Goal: Obtain resource: Download file/media

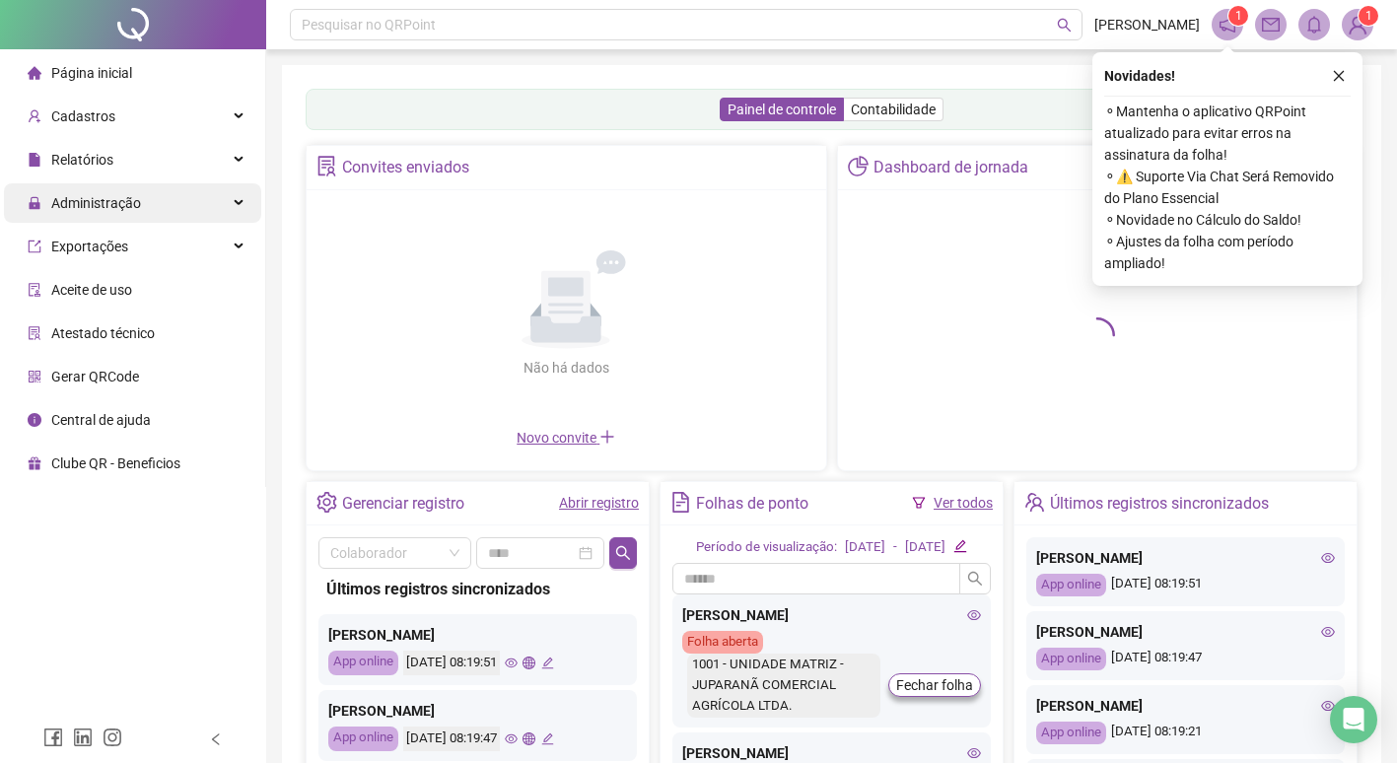
click at [109, 209] on span "Administração" at bounding box center [96, 203] width 90 height 16
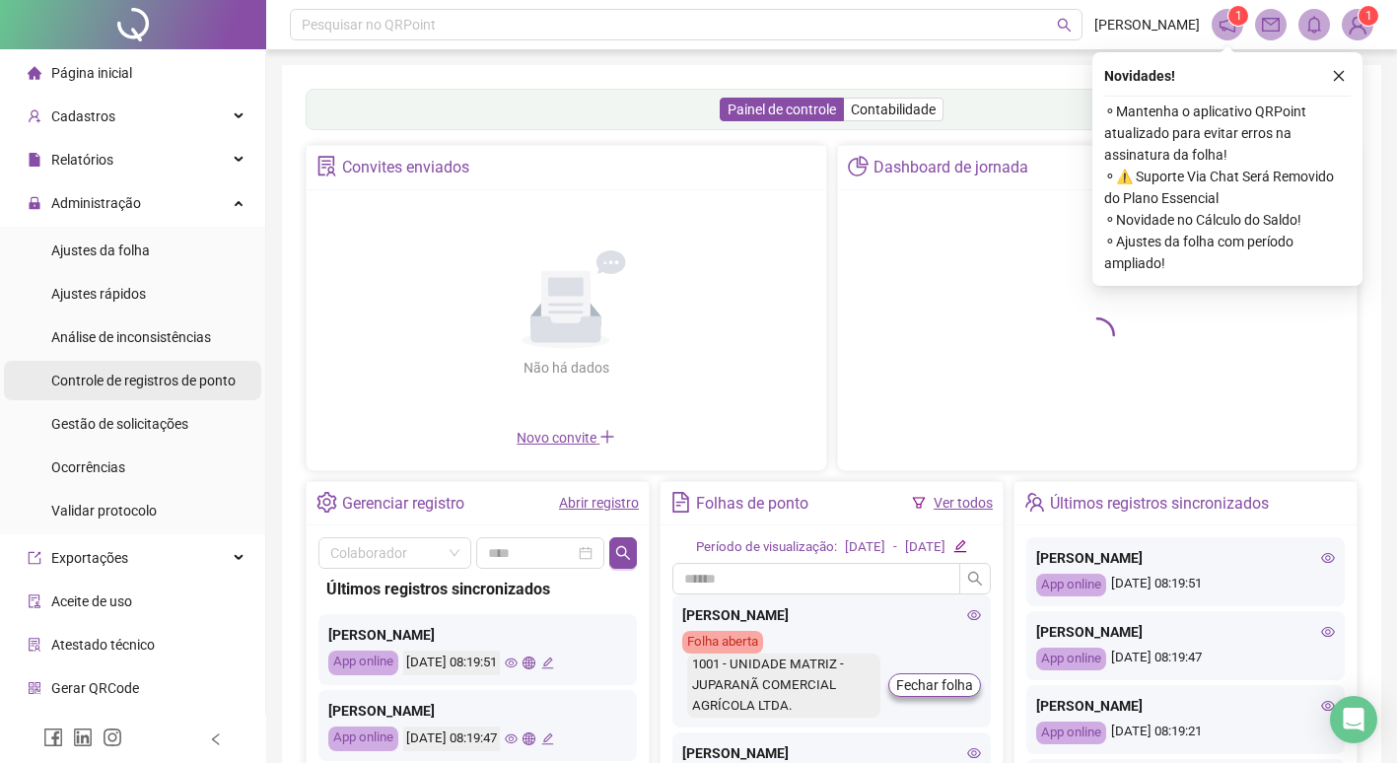
click at [121, 382] on span "Controle de registros de ponto" at bounding box center [143, 381] width 184 height 16
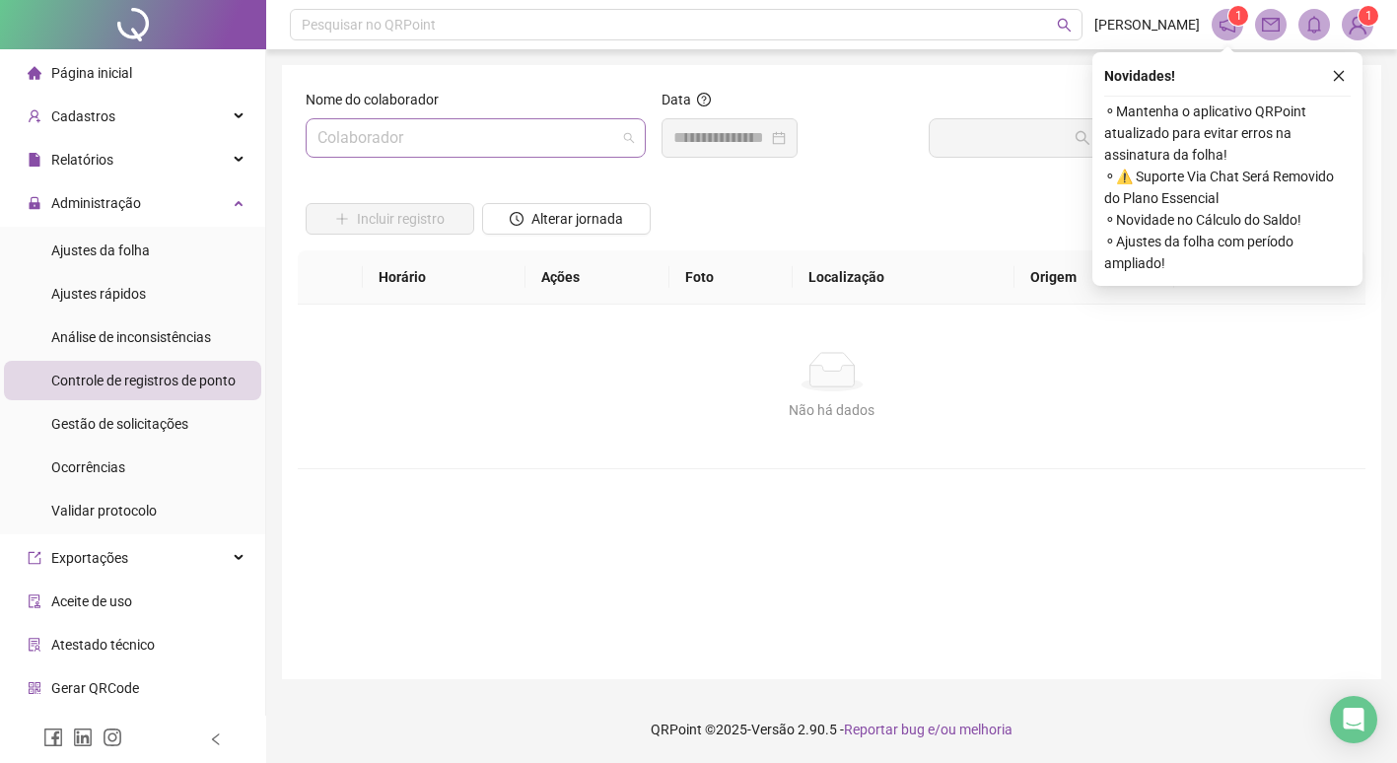
click at [462, 135] on input "search" at bounding box center [466, 137] width 299 height 37
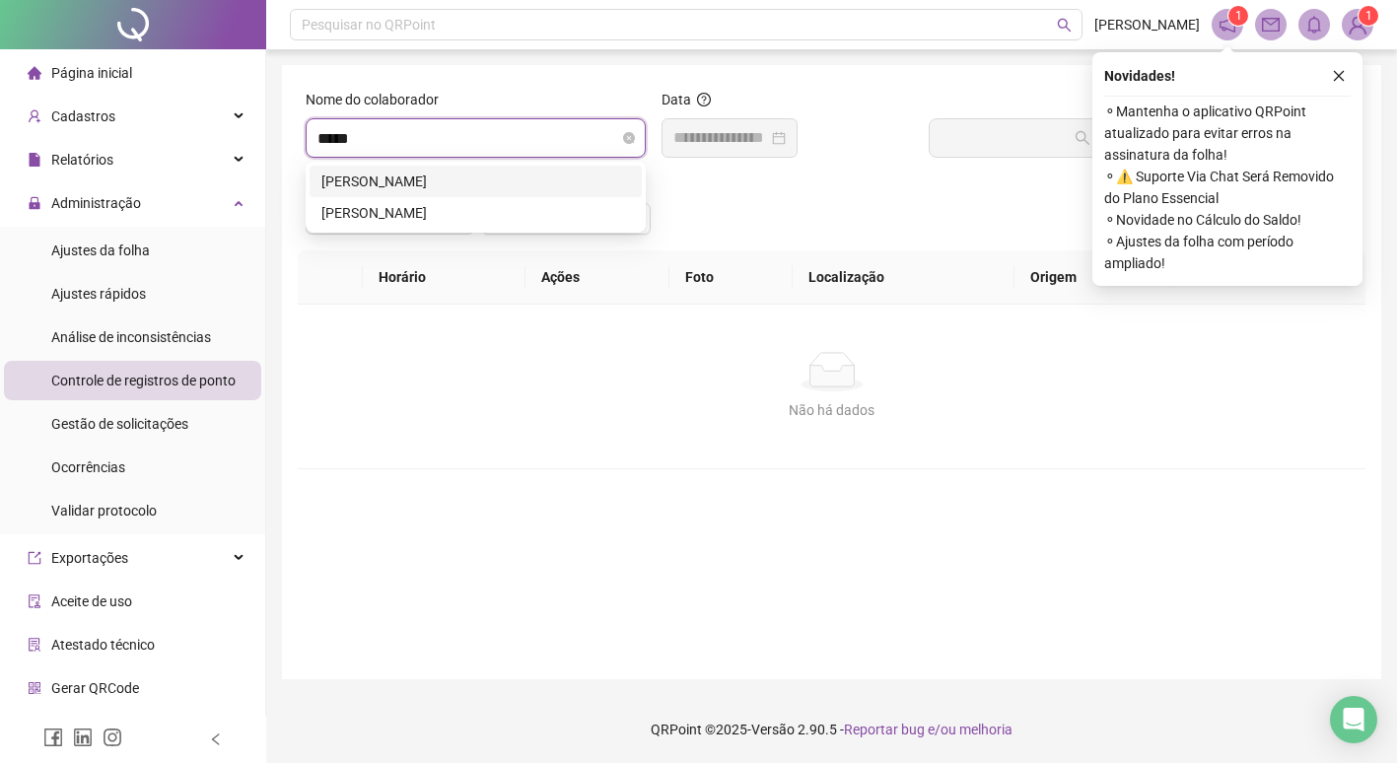
type input "******"
click at [444, 176] on div "[PERSON_NAME]" at bounding box center [475, 182] width 308 height 22
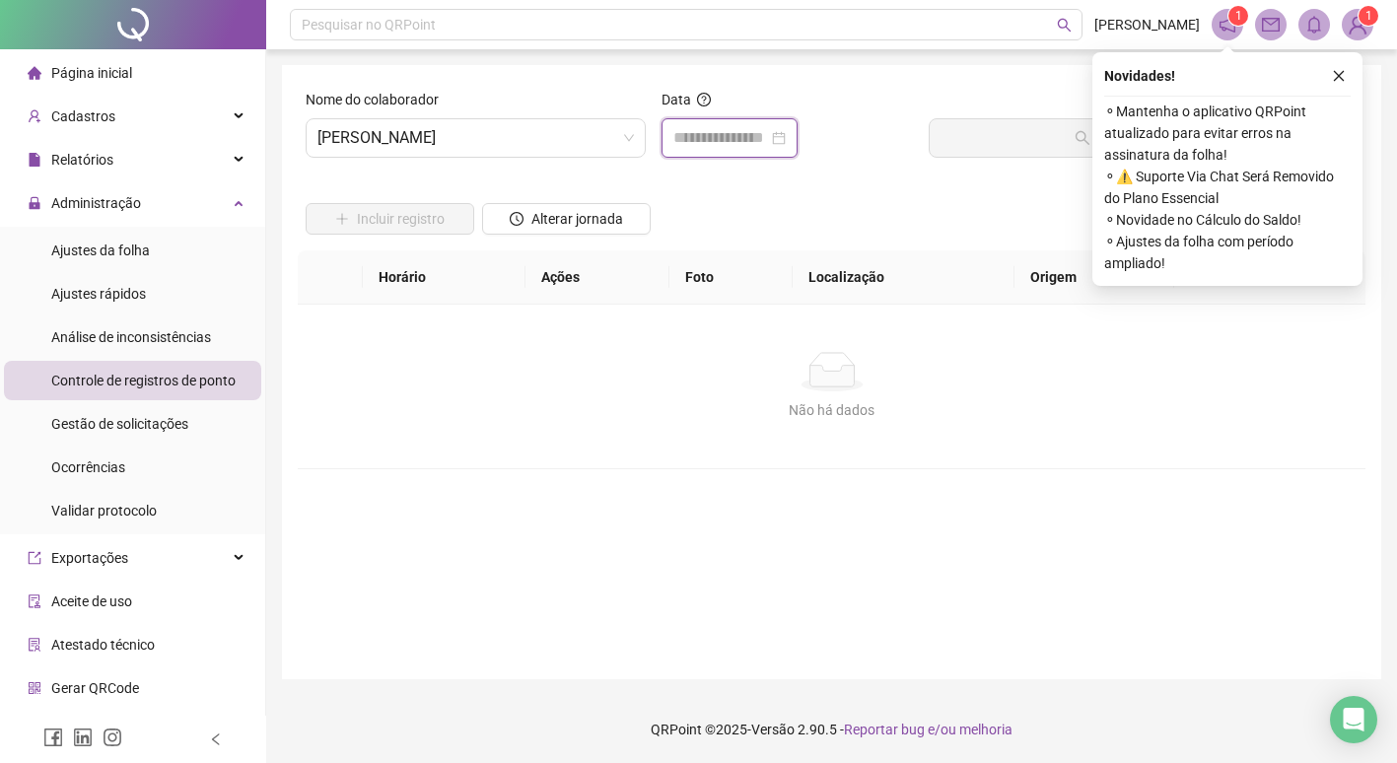
click at [742, 140] on input at bounding box center [720, 138] width 95 height 24
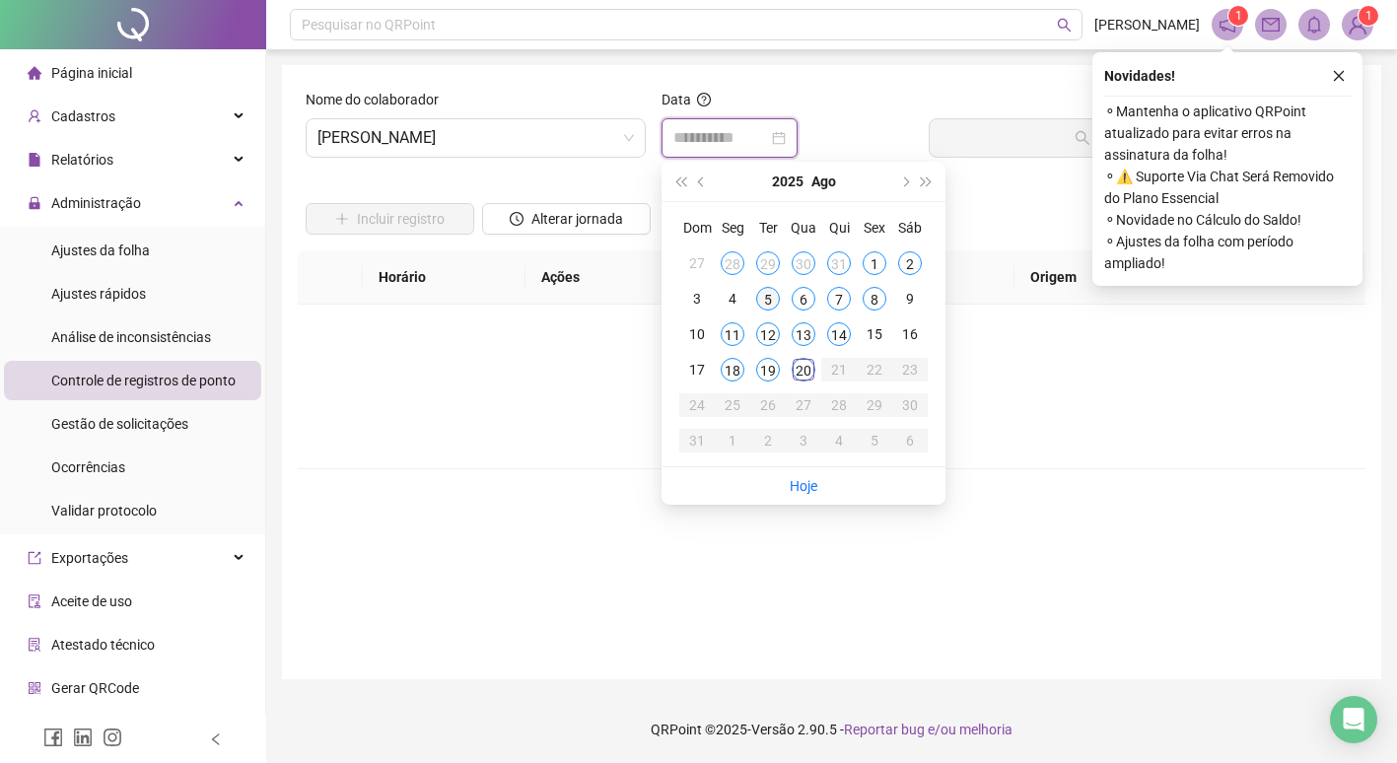
type input "**********"
click at [767, 304] on div "5" at bounding box center [768, 299] width 24 height 24
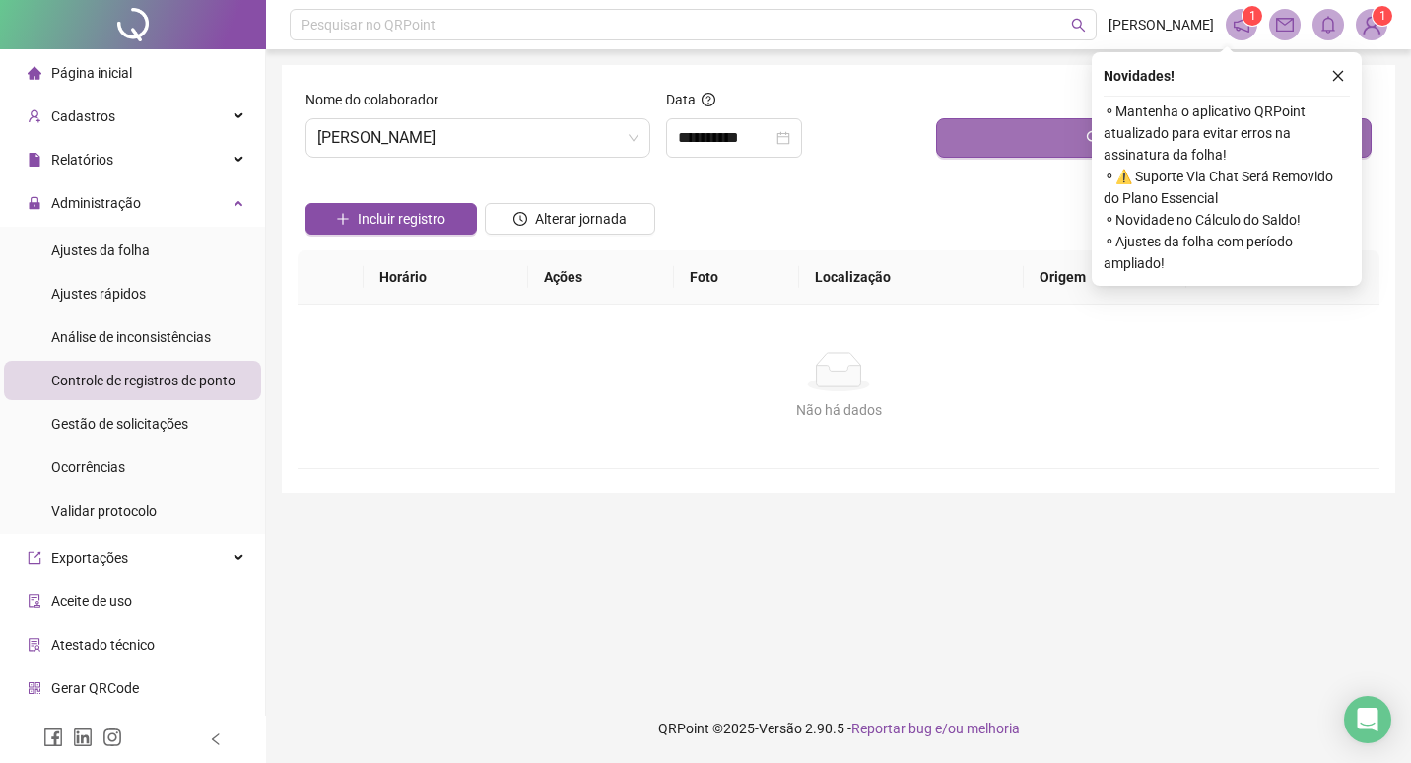
click at [1041, 143] on button "Buscar registros" at bounding box center [1154, 137] width 436 height 39
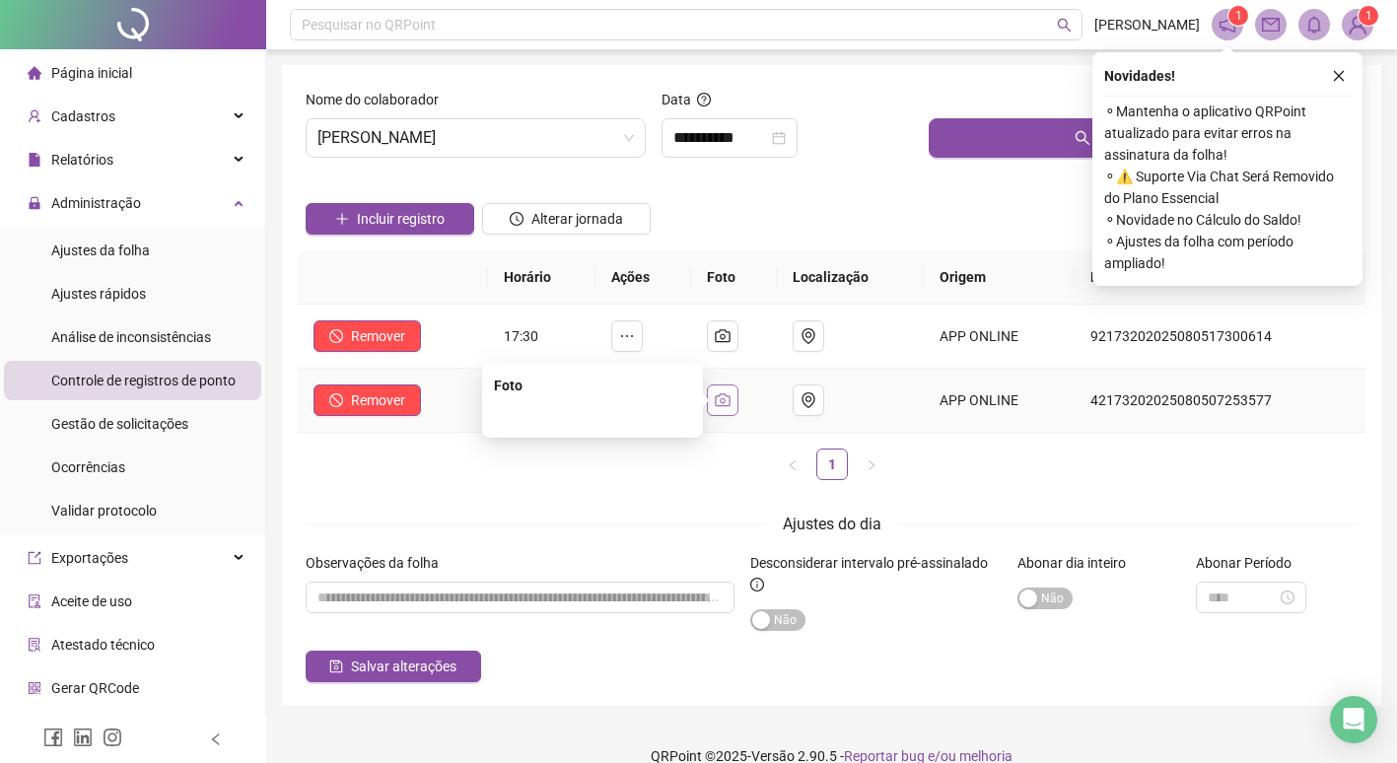
click at [726, 402] on icon "camera" at bounding box center [723, 400] width 16 height 16
click at [729, 337] on icon "camera" at bounding box center [722, 335] width 15 height 13
click at [413, 479] on ul "1" at bounding box center [831, 464] width 1067 height 32
click at [224, 206] on div "Administração" at bounding box center [132, 202] width 257 height 39
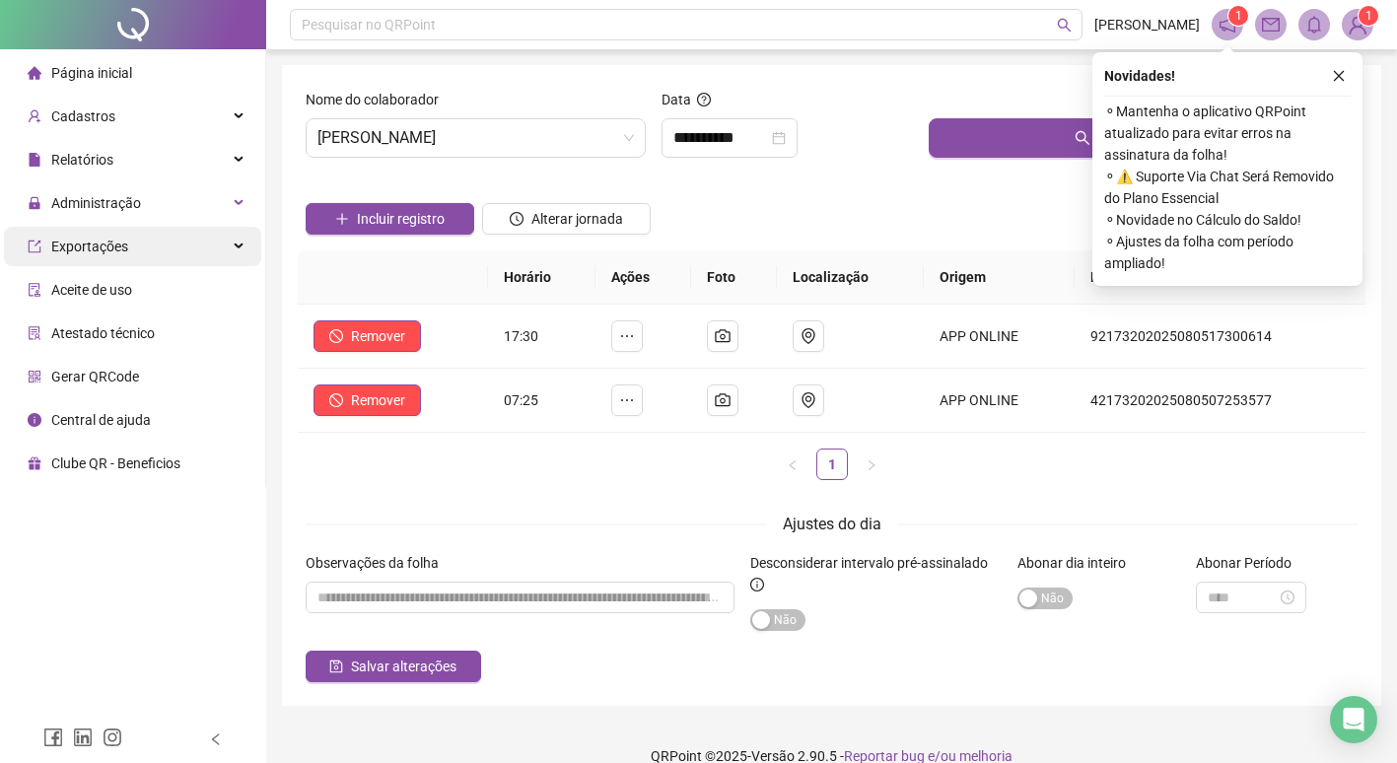
click at [162, 246] on div "Exportações" at bounding box center [132, 246] width 257 height 39
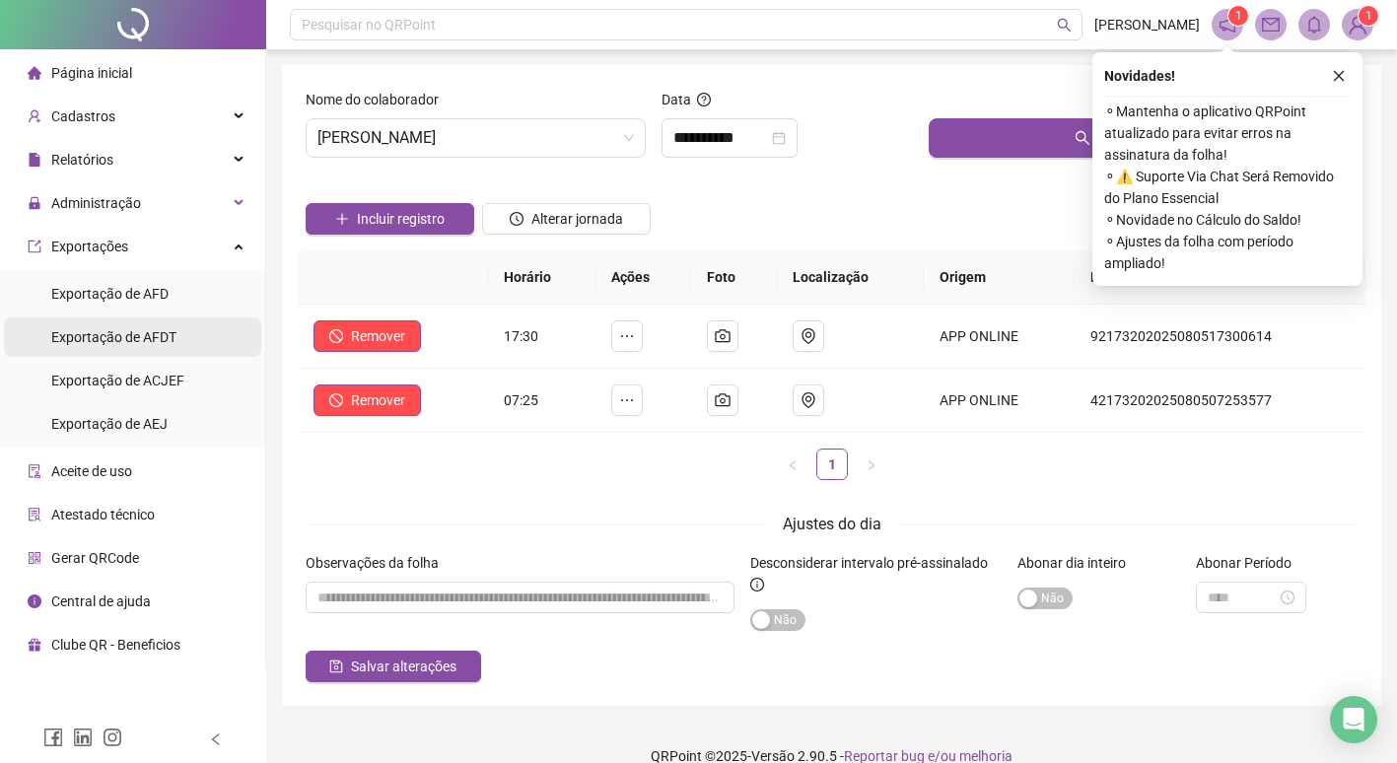
click at [121, 337] on span "Exportação de AFDT" at bounding box center [113, 337] width 125 height 16
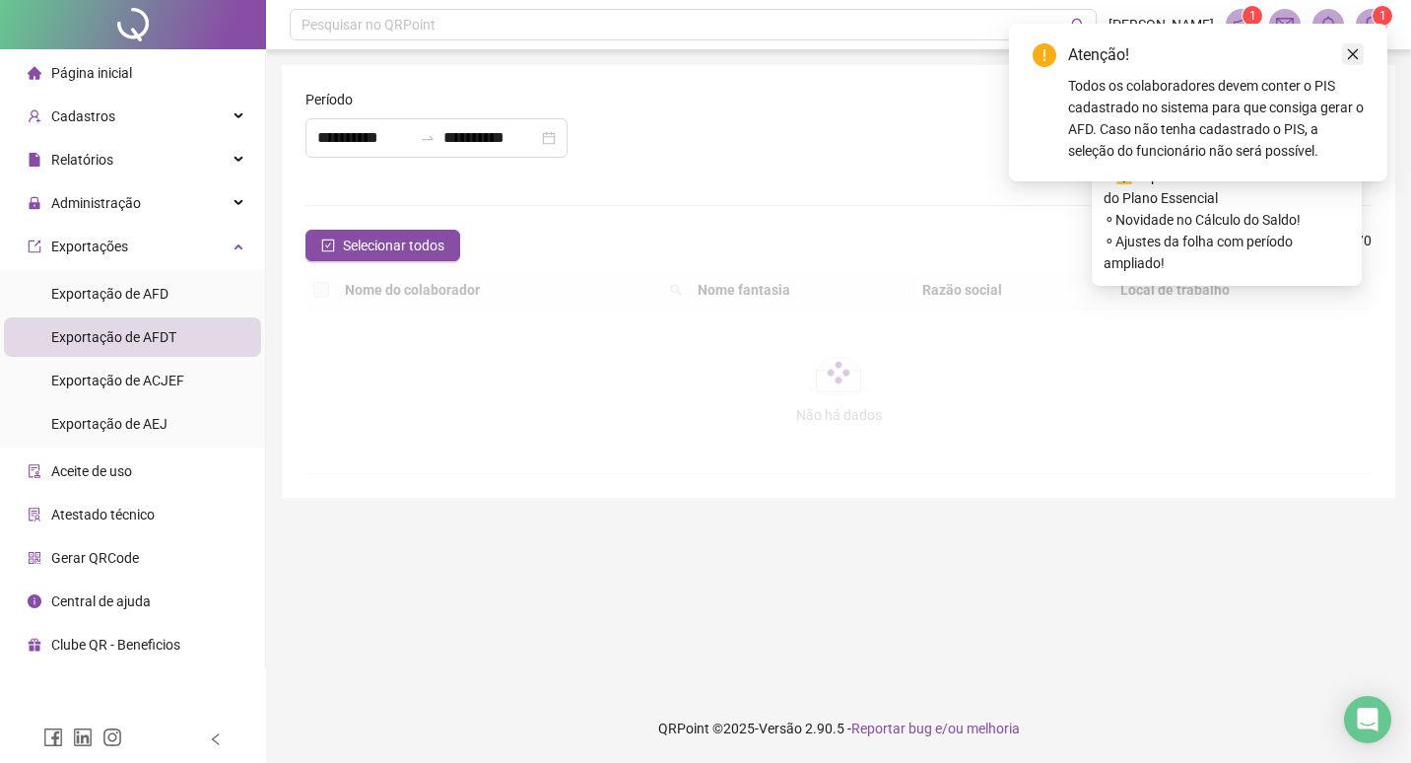
click at [1359, 57] on icon "close" at bounding box center [1353, 54] width 14 height 14
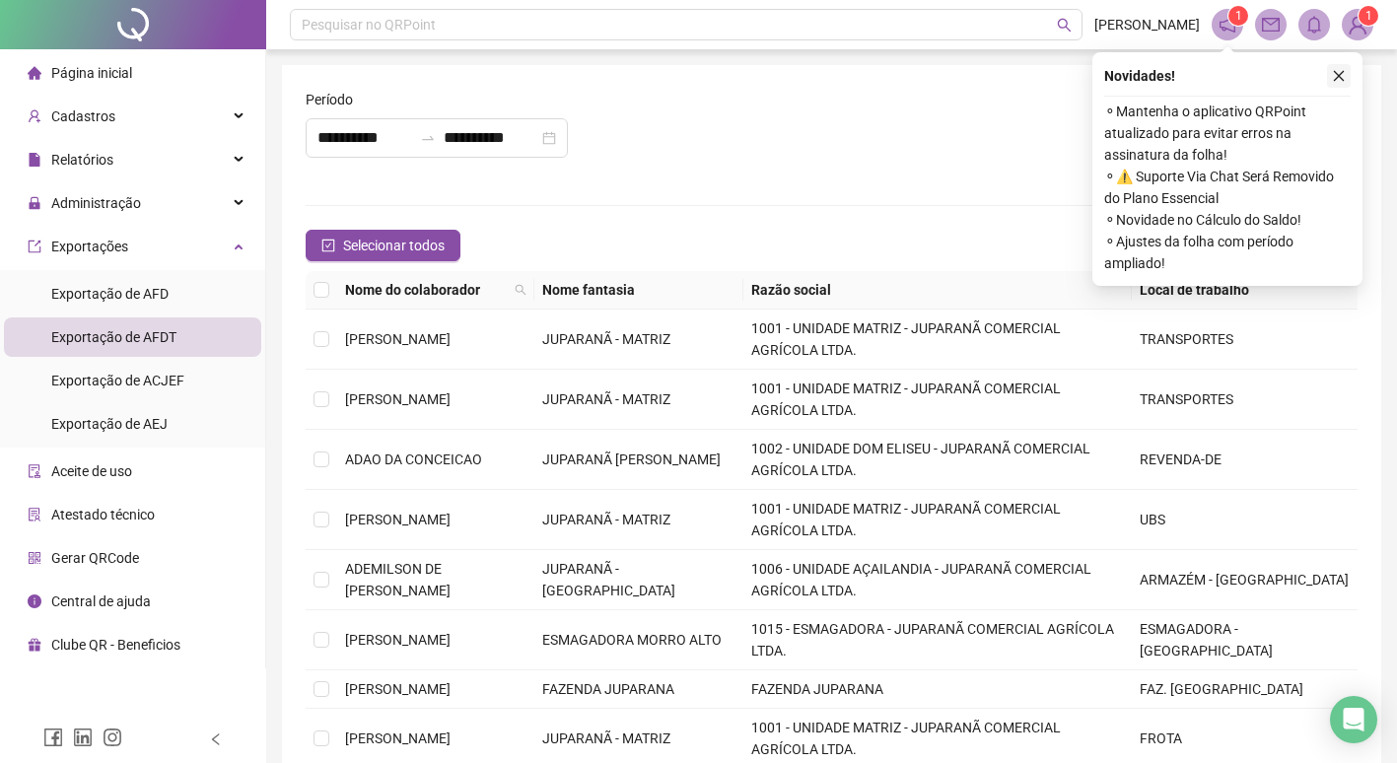
click at [1339, 80] on icon "close" at bounding box center [1339, 76] width 14 height 14
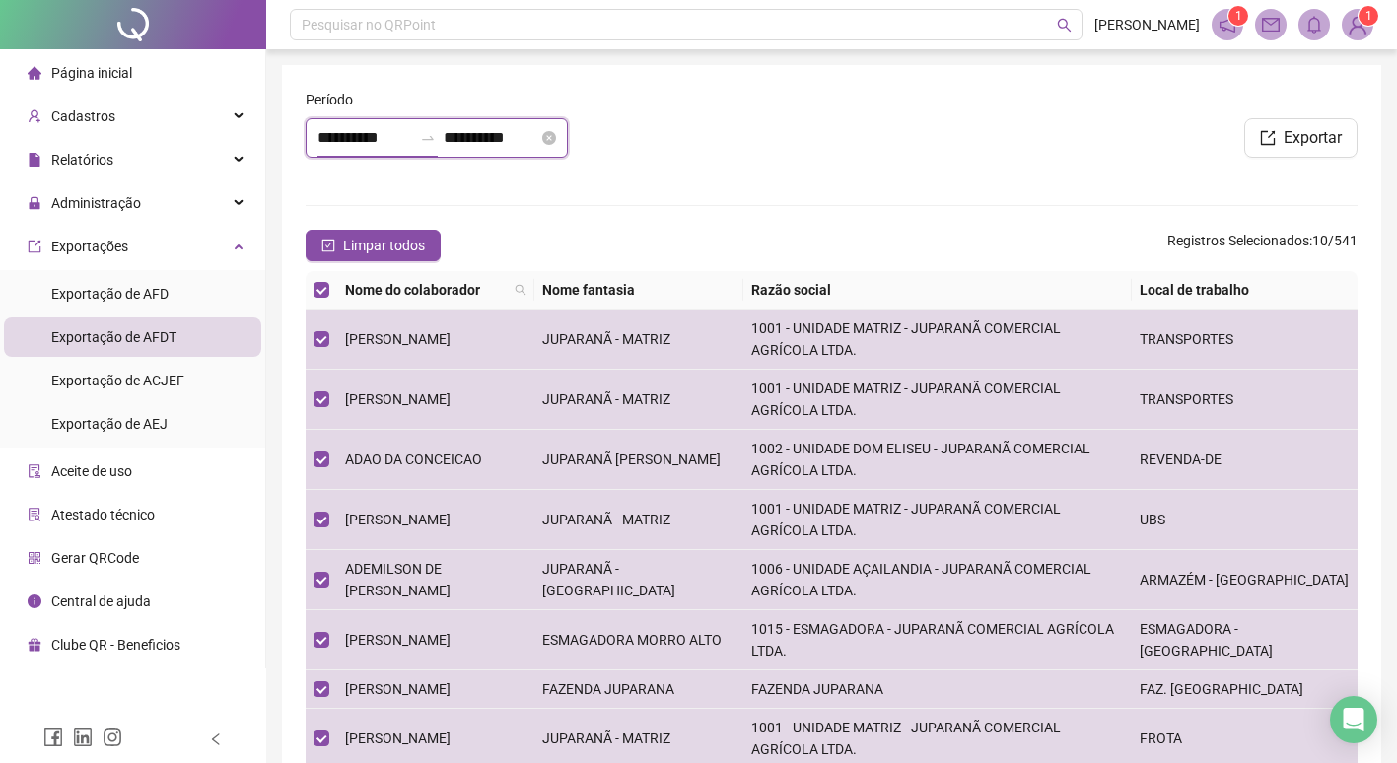
click at [368, 143] on input "**********" at bounding box center [364, 138] width 95 height 24
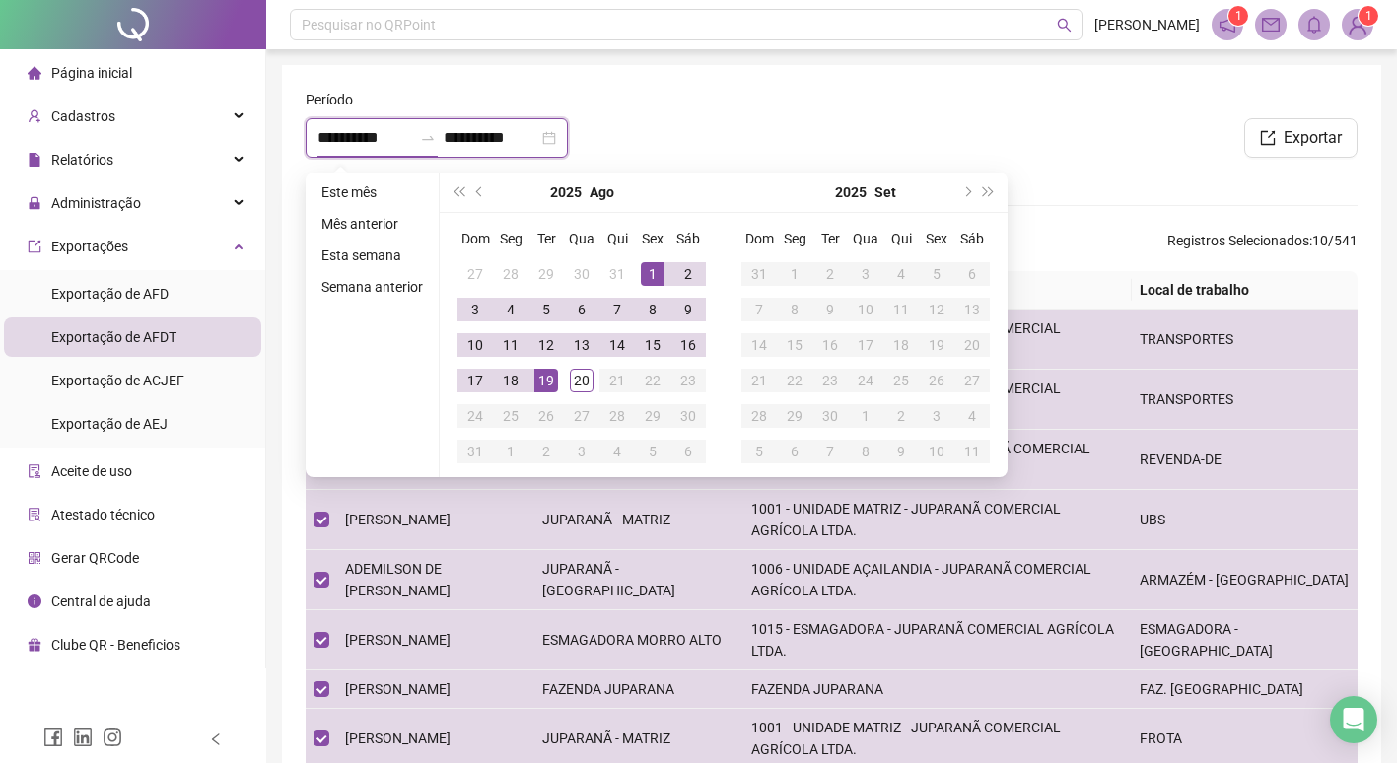
type input "**********"
click at [480, 196] on button "prev-year" at bounding box center [480, 191] width 22 height 39
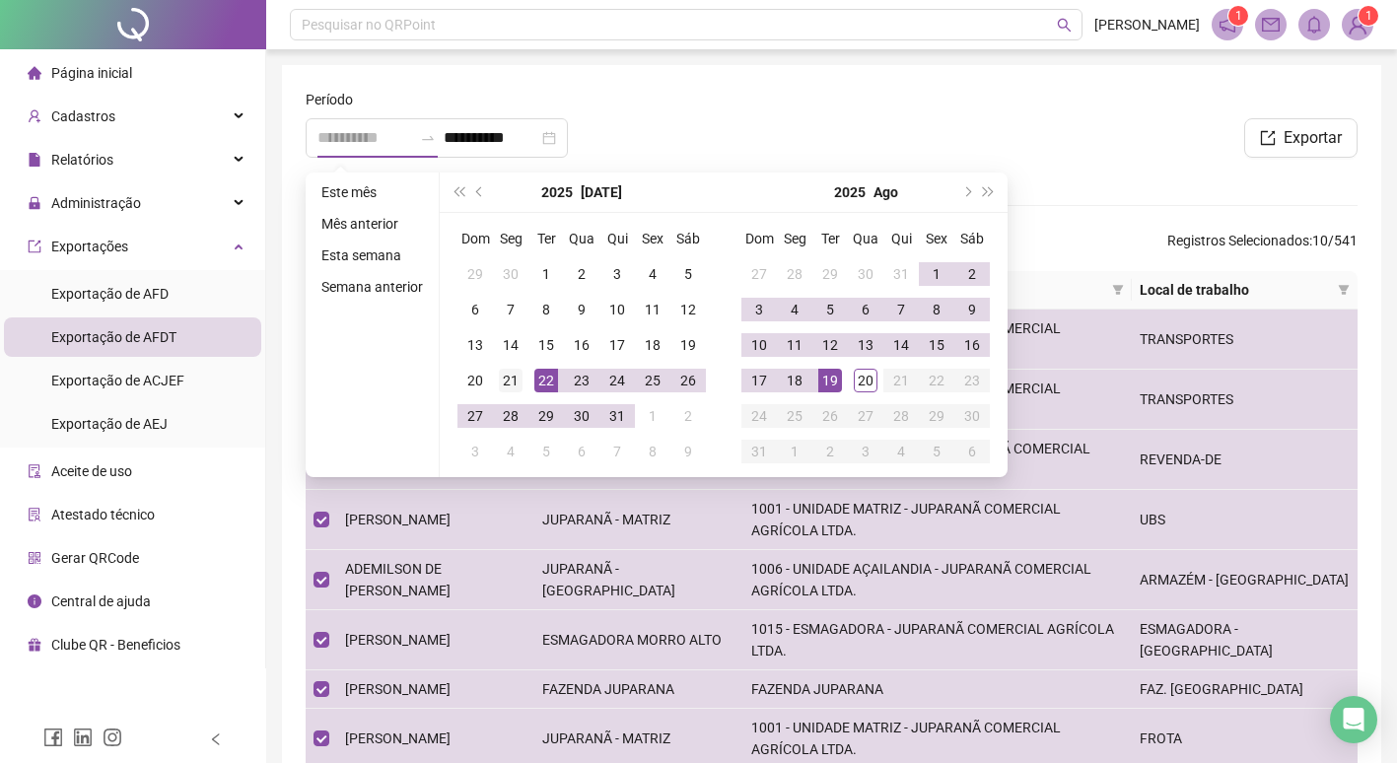
type input "**********"
click at [501, 389] on div "21" at bounding box center [511, 381] width 24 height 24
type input "**********"
click at [856, 382] on div "20" at bounding box center [866, 381] width 24 height 24
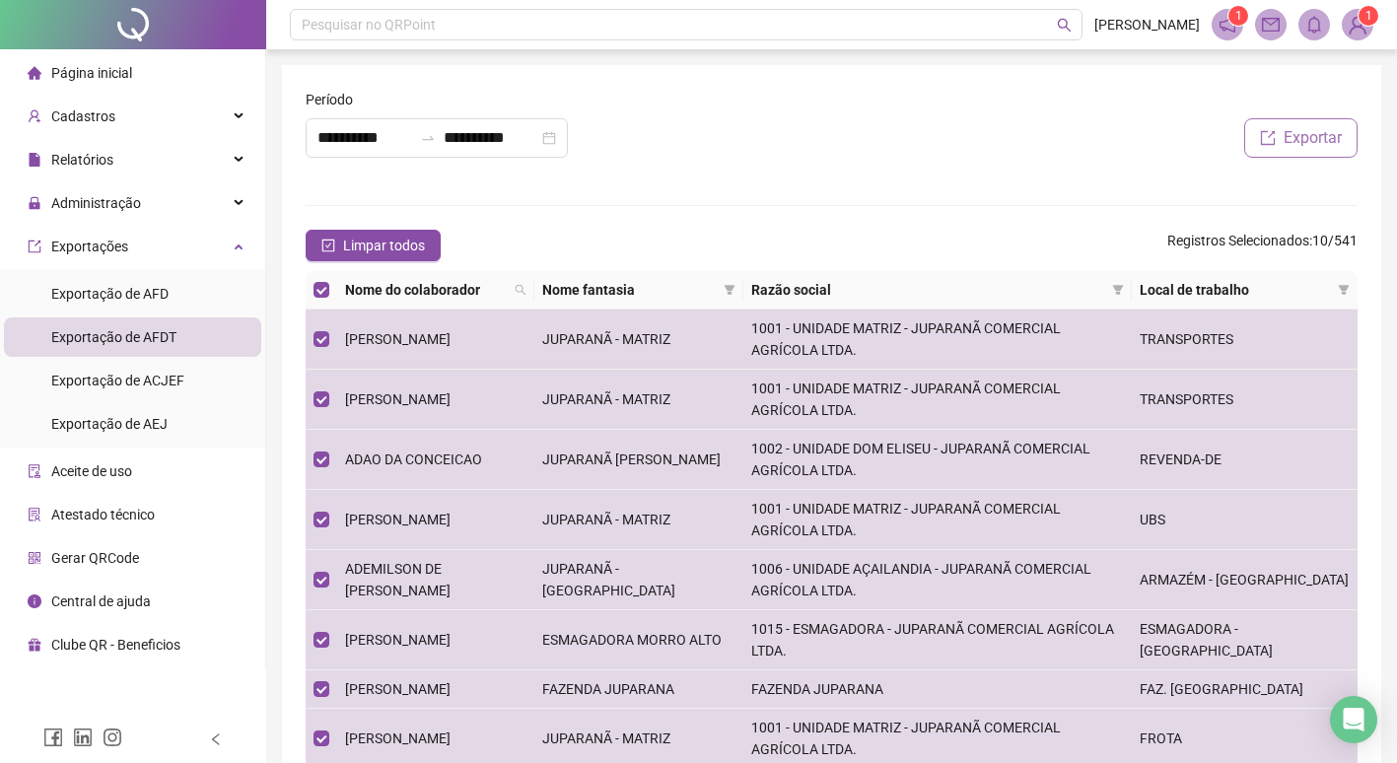
click at [1278, 140] on button "Exportar" at bounding box center [1300, 137] width 113 height 39
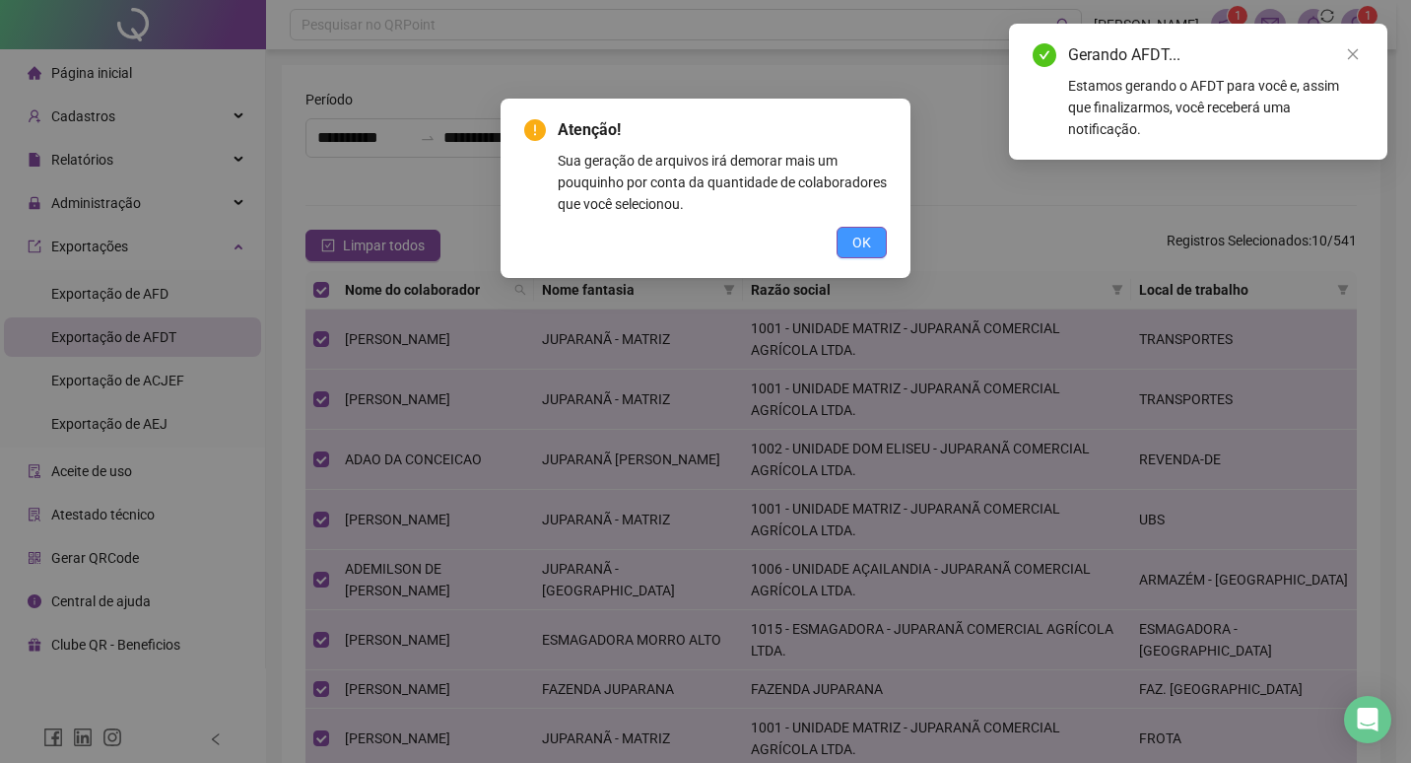
click at [857, 244] on span "OK" at bounding box center [862, 243] width 19 height 22
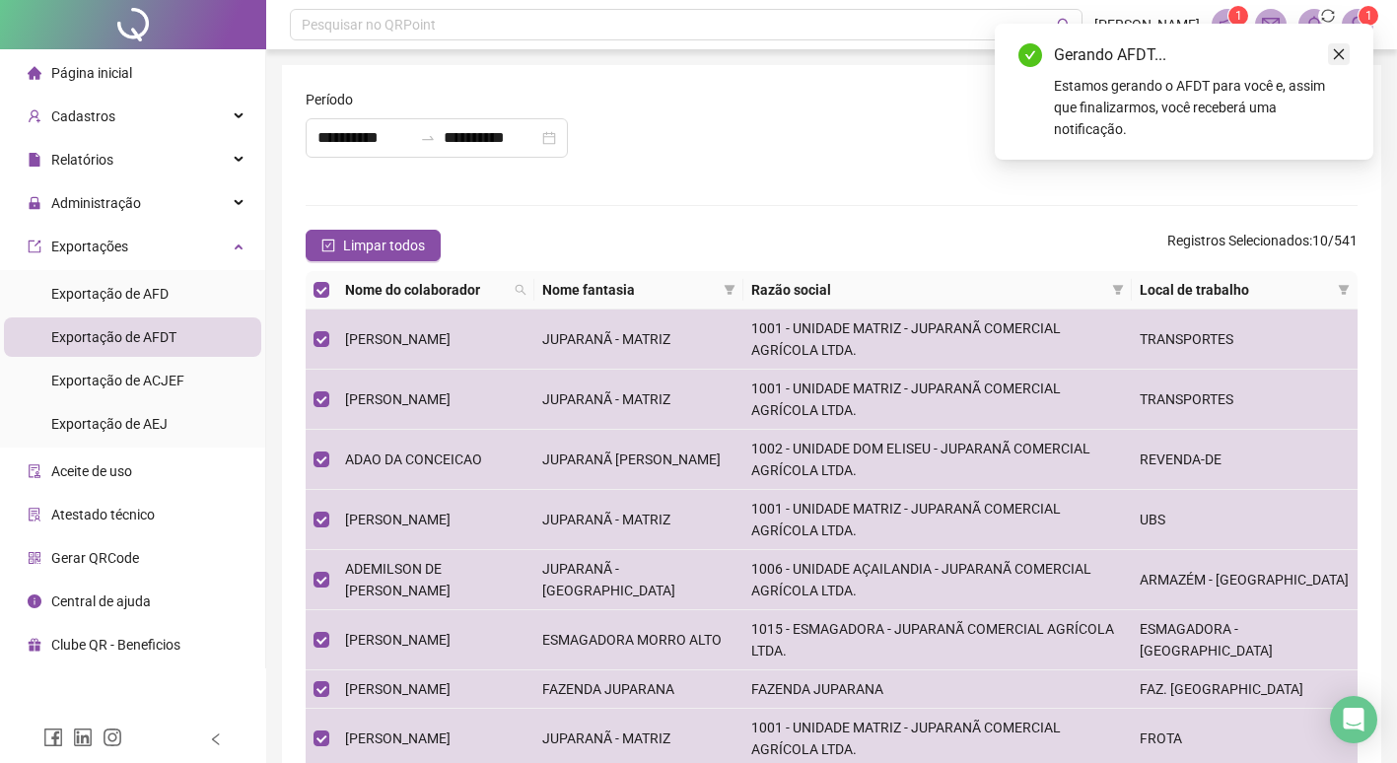
click at [1341, 57] on icon "close" at bounding box center [1339, 54] width 11 height 11
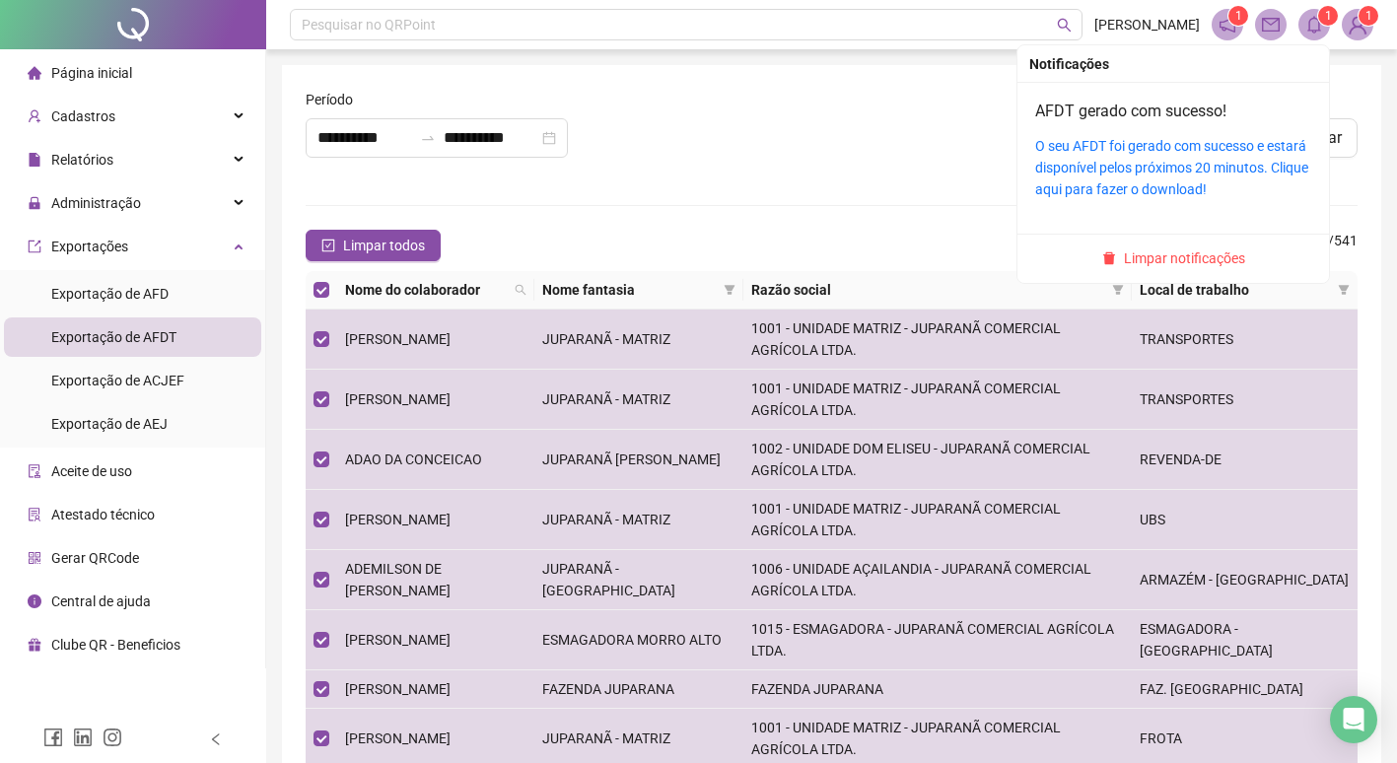
click at [1308, 31] on icon "bell" at bounding box center [1314, 25] width 14 height 18
click at [1156, 171] on link "O seu AFDT foi gerado com sucesso e estará disponível pelos próximos 20 minutos…" at bounding box center [1171, 167] width 273 height 59
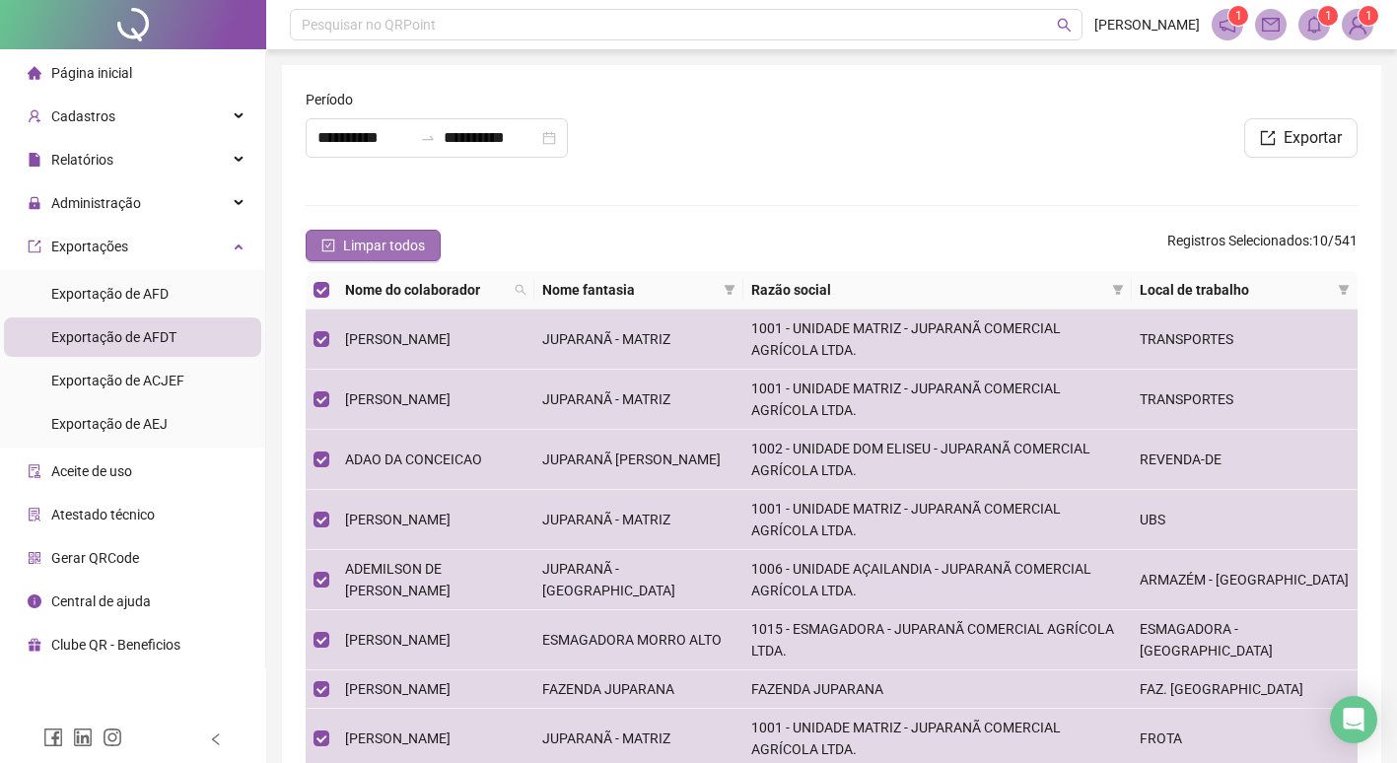
click at [390, 243] on span "Limpar todos" at bounding box center [384, 246] width 82 height 22
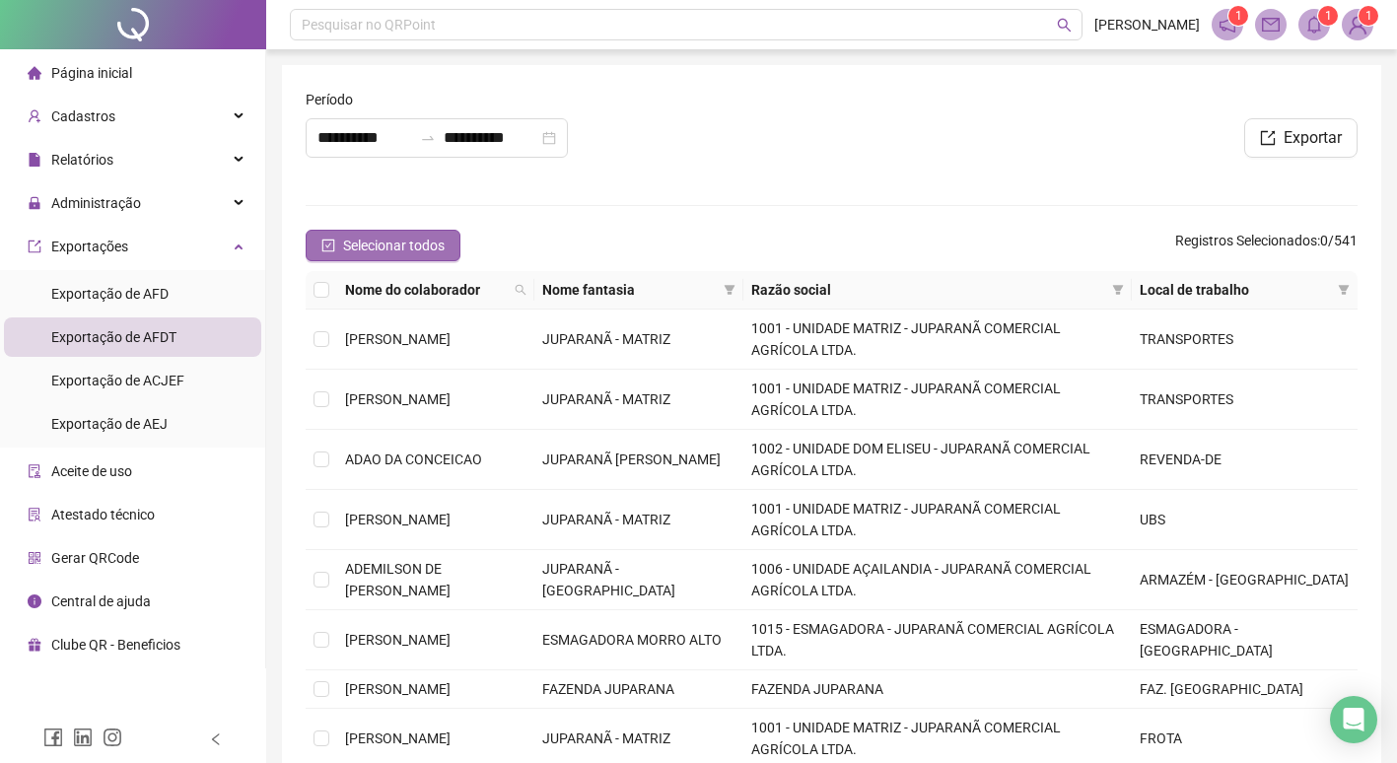
click at [328, 241] on icon "check-square" at bounding box center [328, 246] width 14 height 14
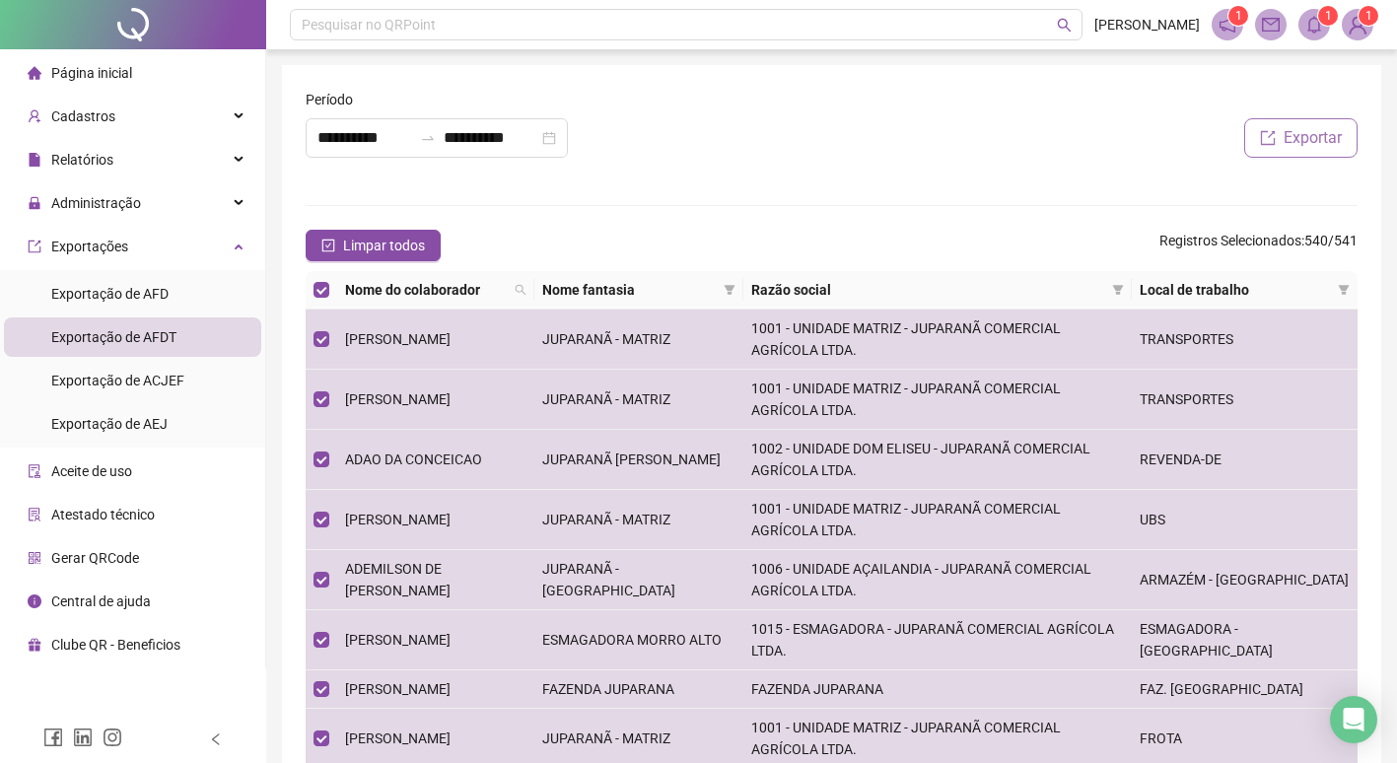
click at [1281, 145] on button "Exportar" at bounding box center [1300, 137] width 113 height 39
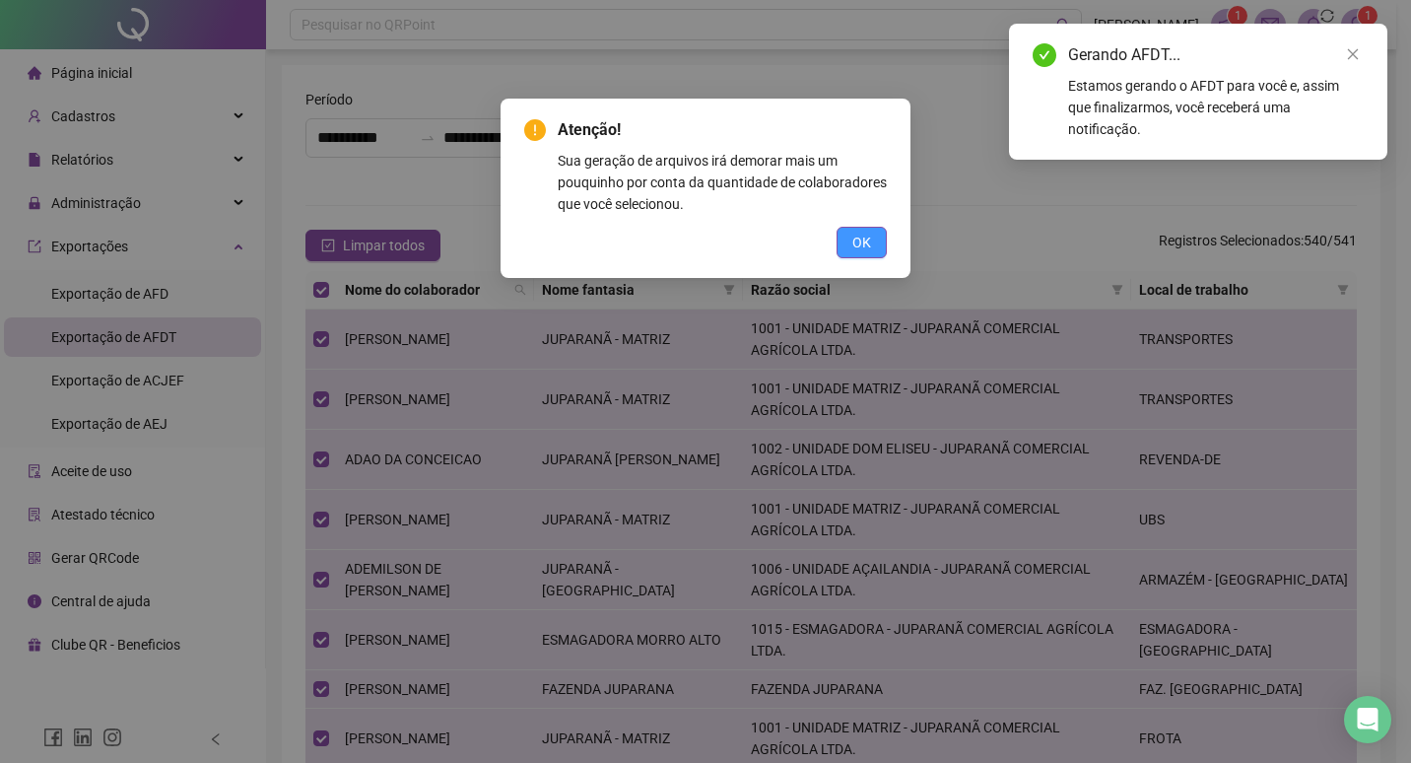
click at [863, 236] on span "OK" at bounding box center [862, 243] width 19 height 22
